Goal: Information Seeking & Learning: Learn about a topic

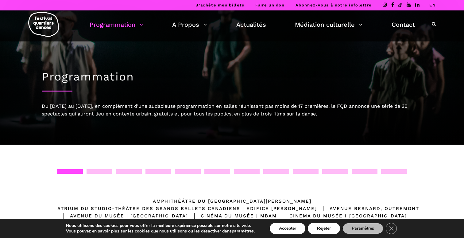
click at [136, 22] on link "Programmation" at bounding box center [117, 24] width 54 height 10
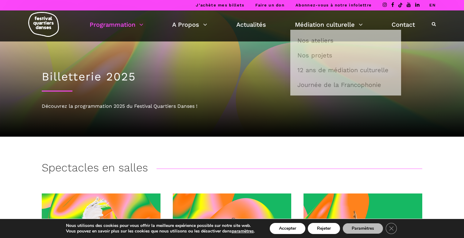
click at [434, 5] on link "EN" at bounding box center [432, 5] width 6 height 5
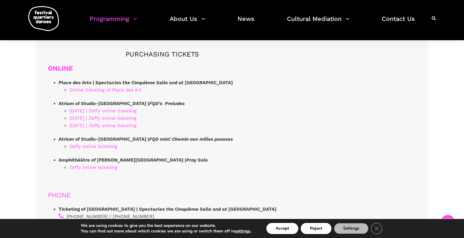
scroll to position [1830, 0]
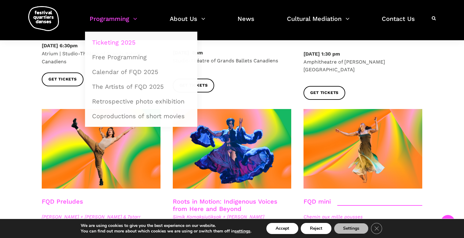
click at [131, 24] on link "Programming" at bounding box center [114, 23] width 48 height 18
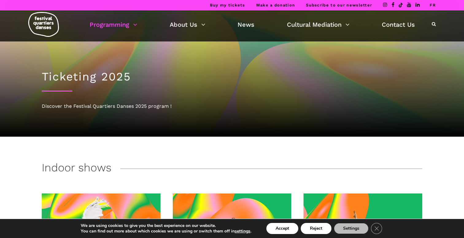
scroll to position [0, 0]
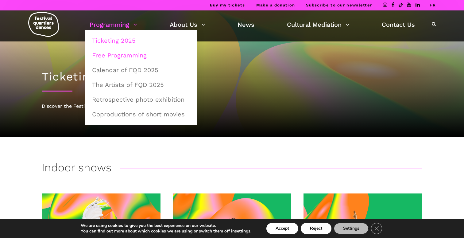
click at [139, 55] on link "Free Programming" at bounding box center [141, 55] width 106 height 14
